Goal: Communication & Community: Participate in discussion

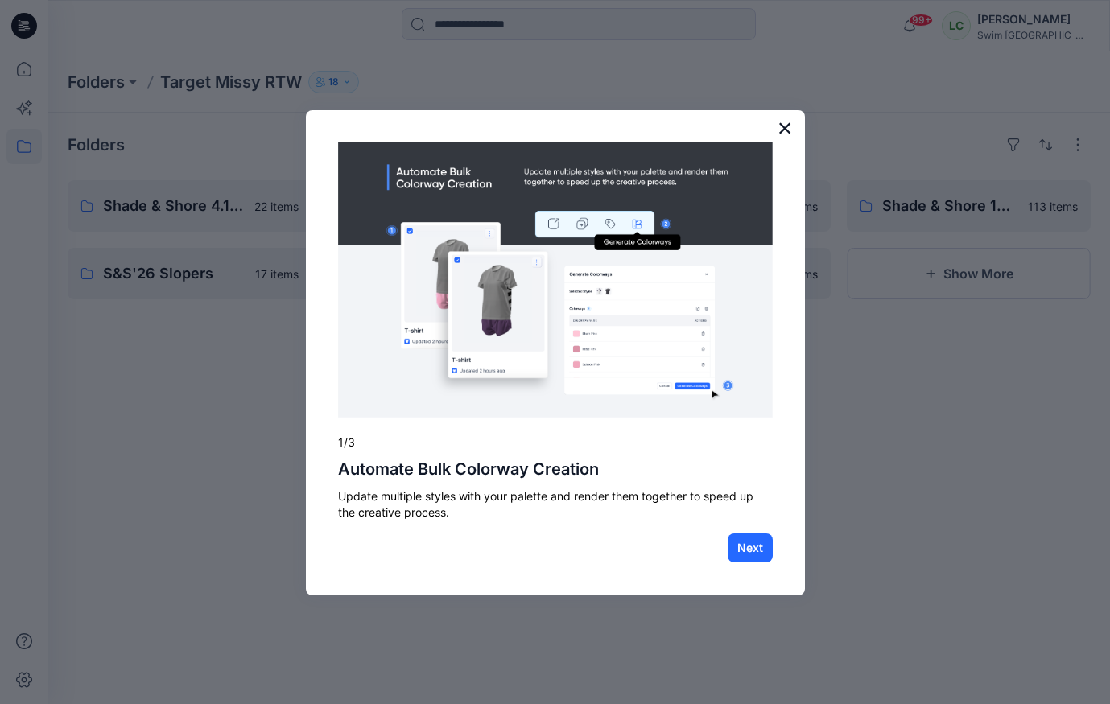
click at [787, 129] on button "×" at bounding box center [785, 128] width 15 height 26
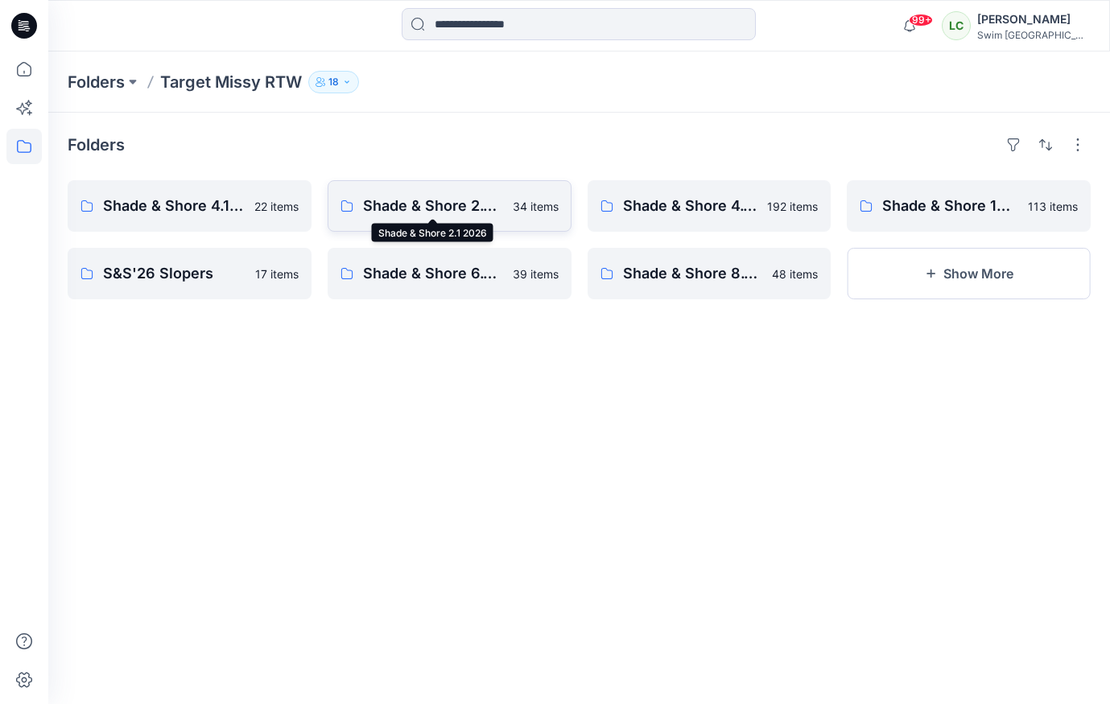
click at [477, 197] on p "Shade & Shore 2.1 2026" at bounding box center [433, 206] width 140 height 23
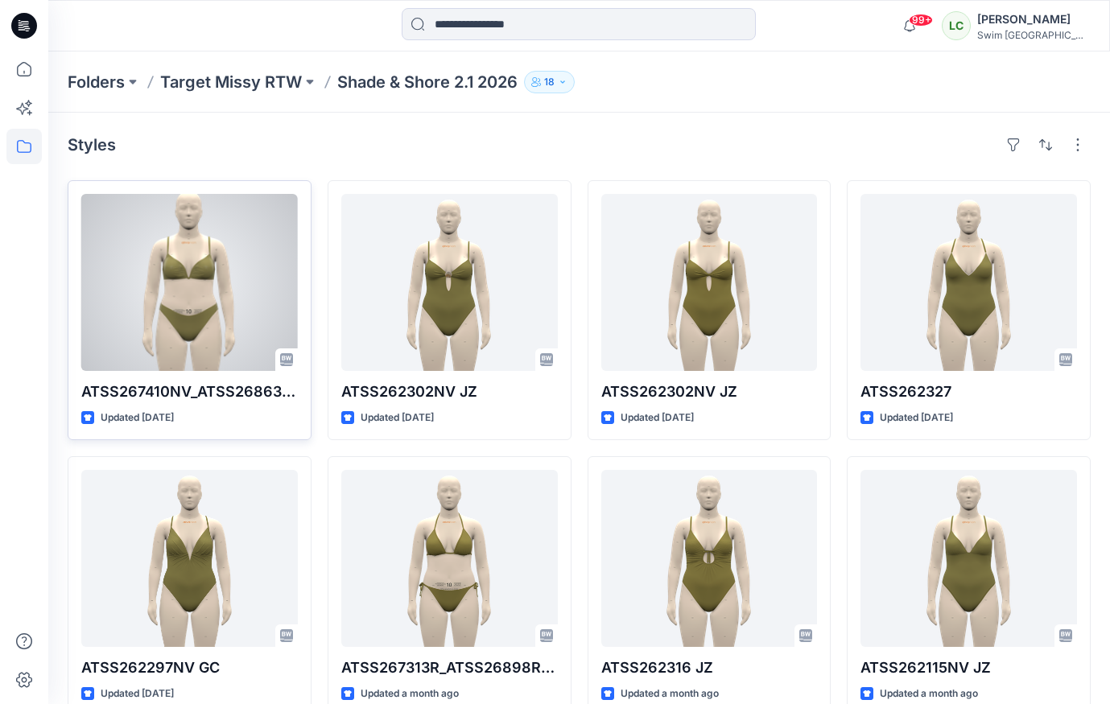
click at [199, 258] on div at bounding box center [189, 282] width 217 height 177
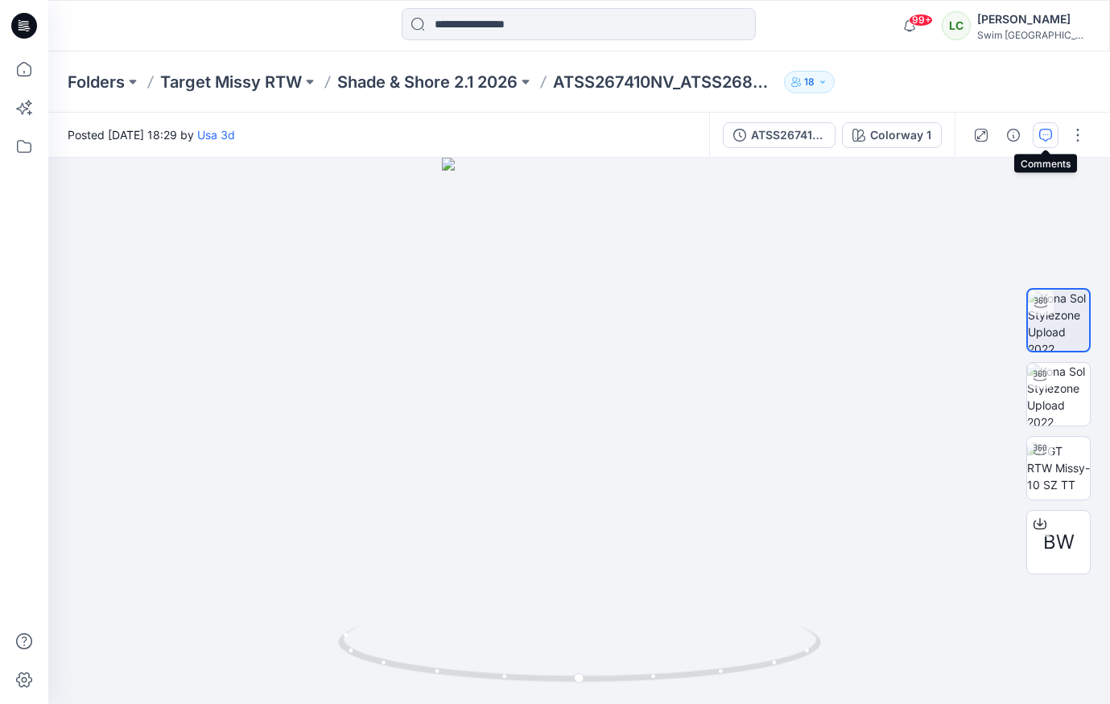
click at [1047, 138] on icon "button" at bounding box center [1045, 135] width 13 height 13
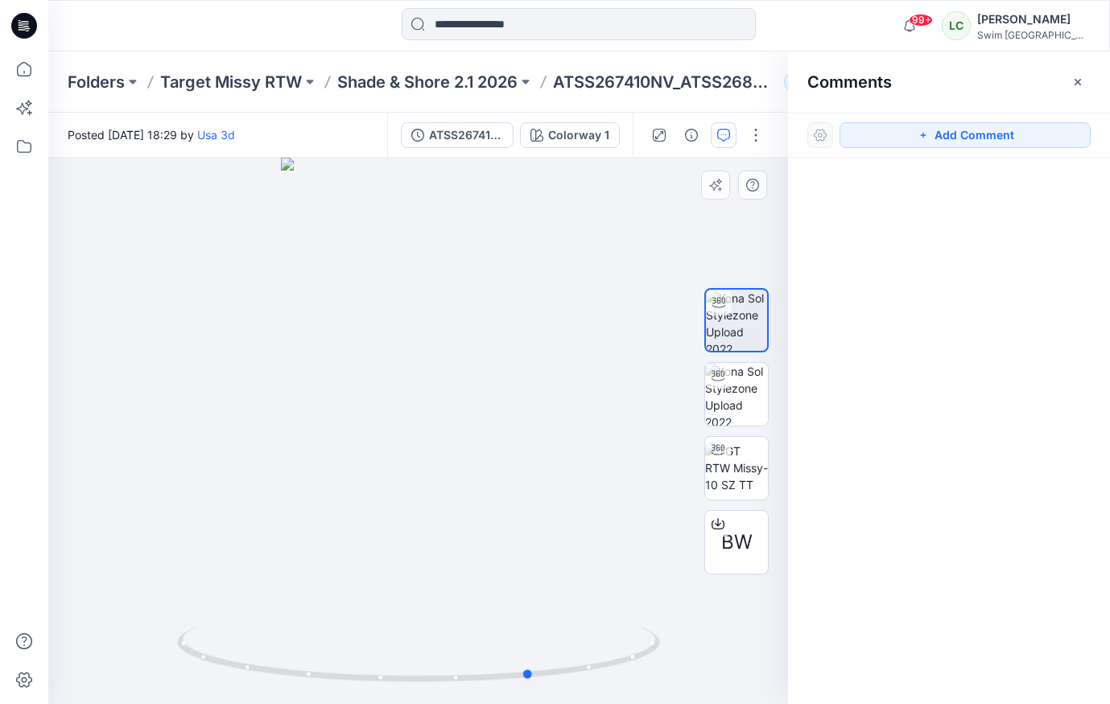
drag, startPoint x: 400, startPoint y: 629, endPoint x: 514, endPoint y: 613, distance: 114.7
click at [514, 613] on div at bounding box center [418, 431] width 740 height 547
click at [944, 134] on button "Add Comment" at bounding box center [965, 135] width 251 height 26
click at [382, 410] on div "1" at bounding box center [418, 431] width 740 height 547
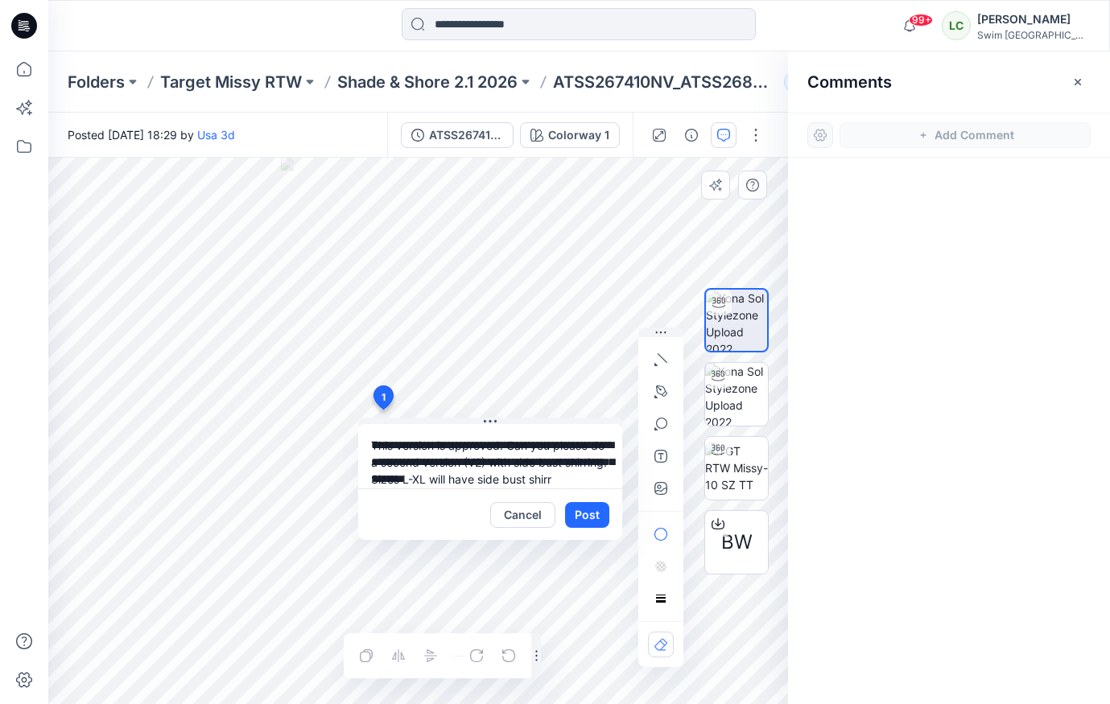
scroll to position [14, 0]
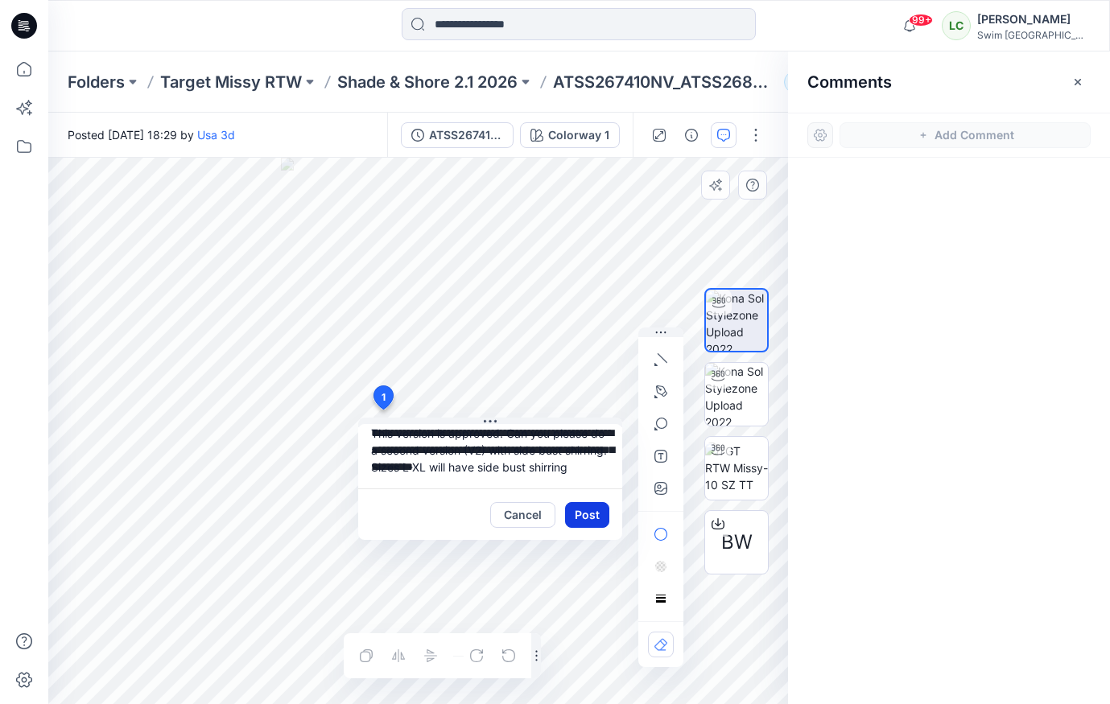
type textarea "**********"
click at [593, 519] on button "Post" at bounding box center [587, 515] width 44 height 26
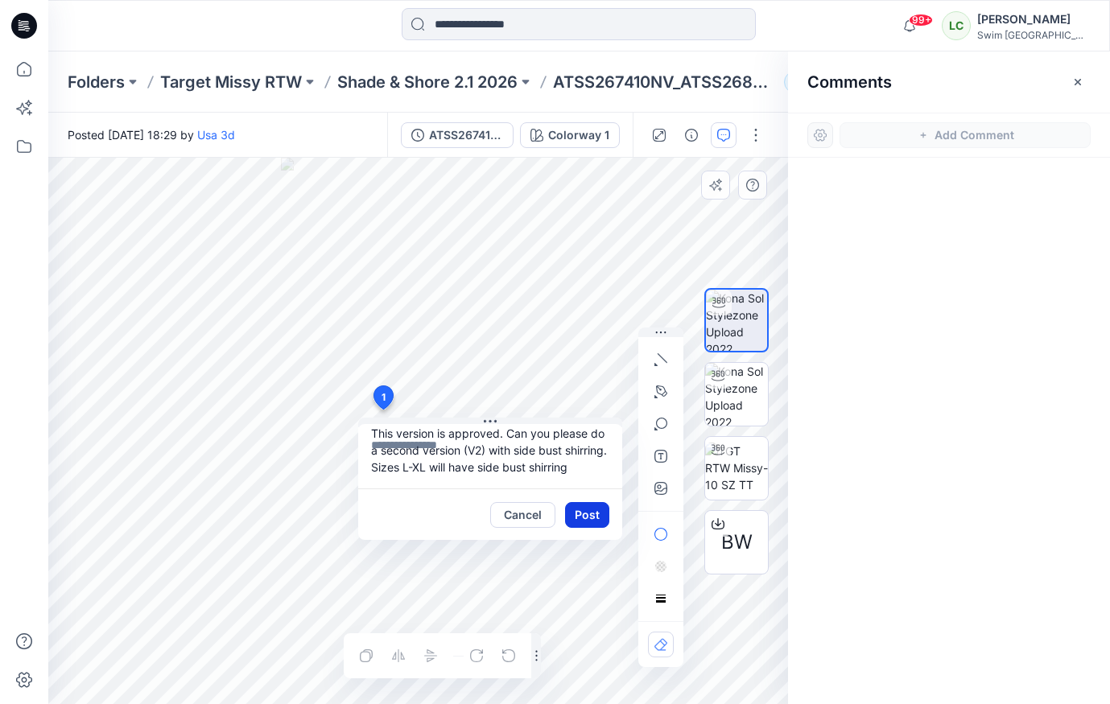
scroll to position [0, 0]
